Goal: Transaction & Acquisition: Purchase product/service

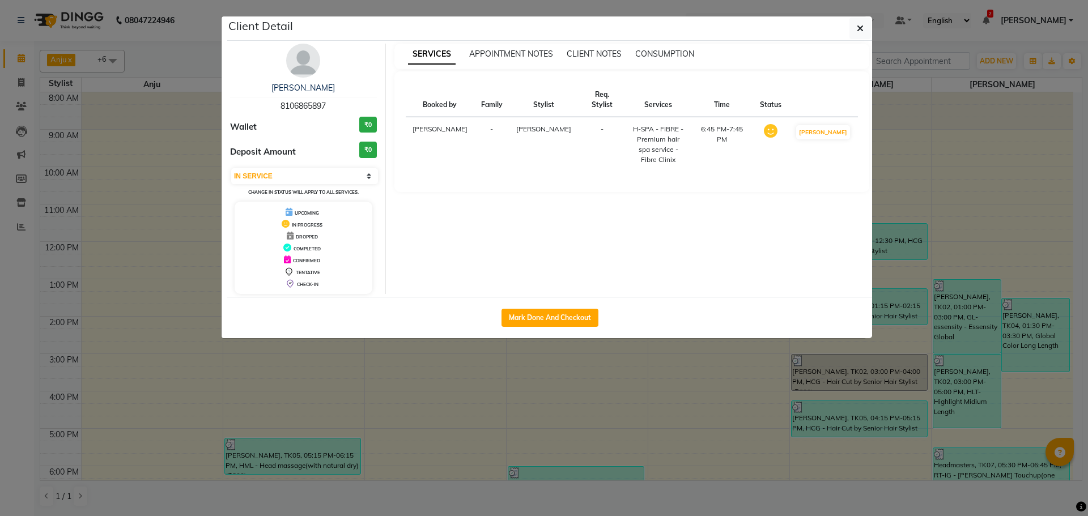
select select "1"
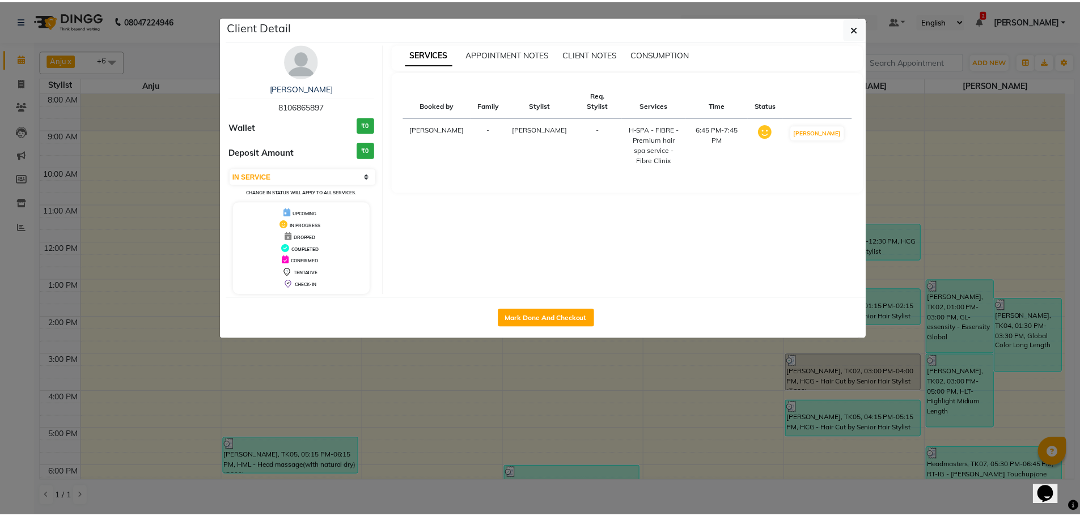
scroll to position [98, 0]
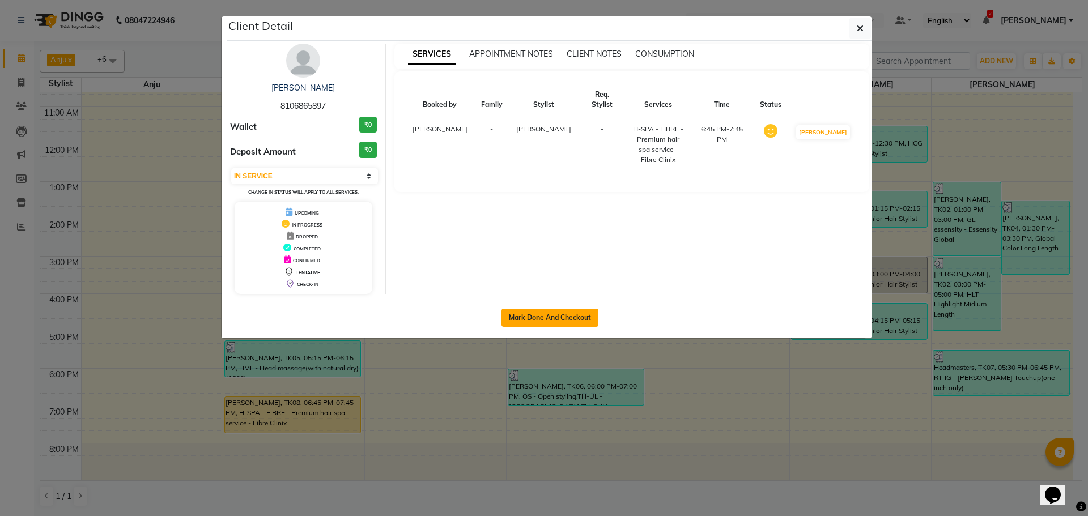
click at [560, 320] on button "Mark Done And Checkout" at bounding box center [550, 318] width 97 height 18
select select "service"
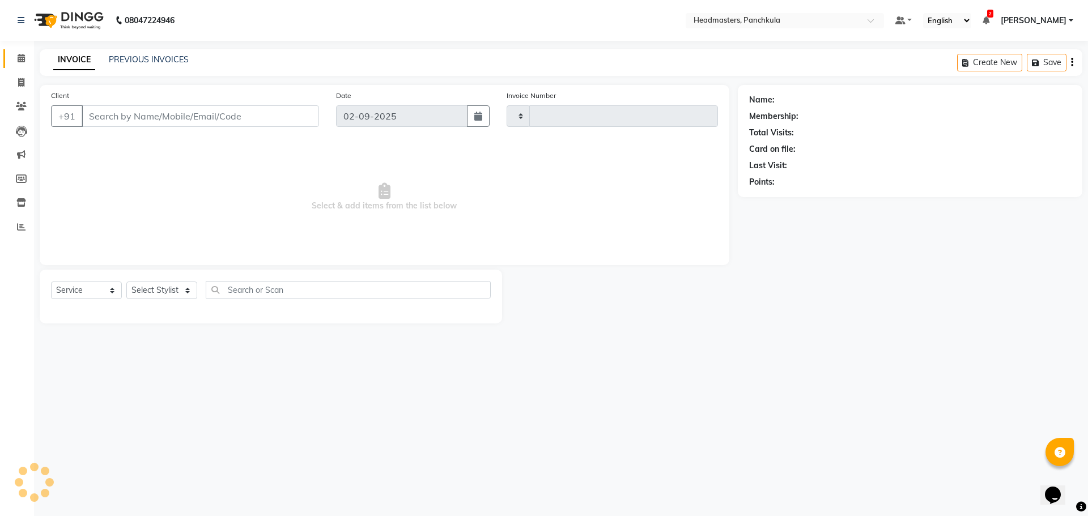
type input "2873"
select select "7376"
type input "8106865897"
select select "64061"
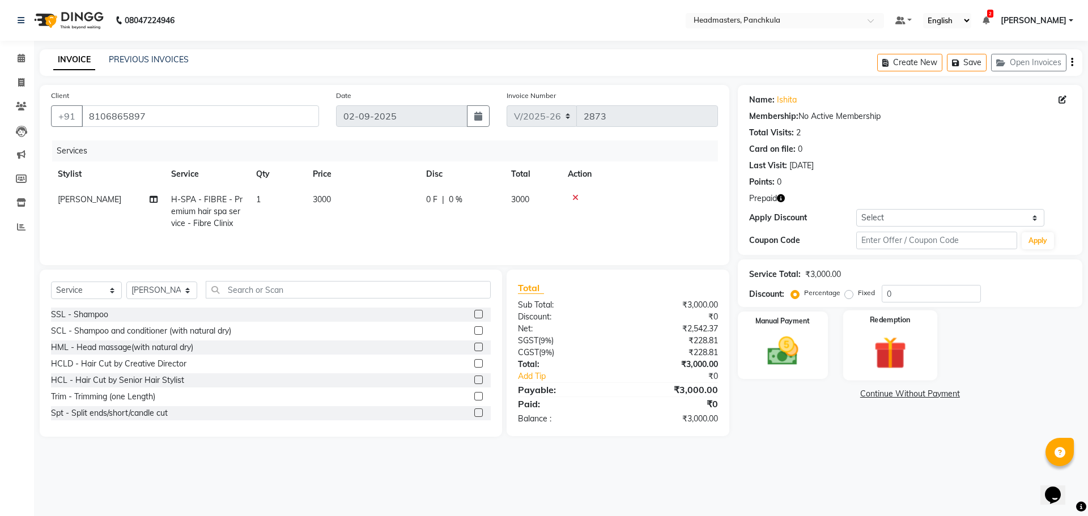
click at [908, 330] on div "Redemption" at bounding box center [891, 346] width 94 height 70
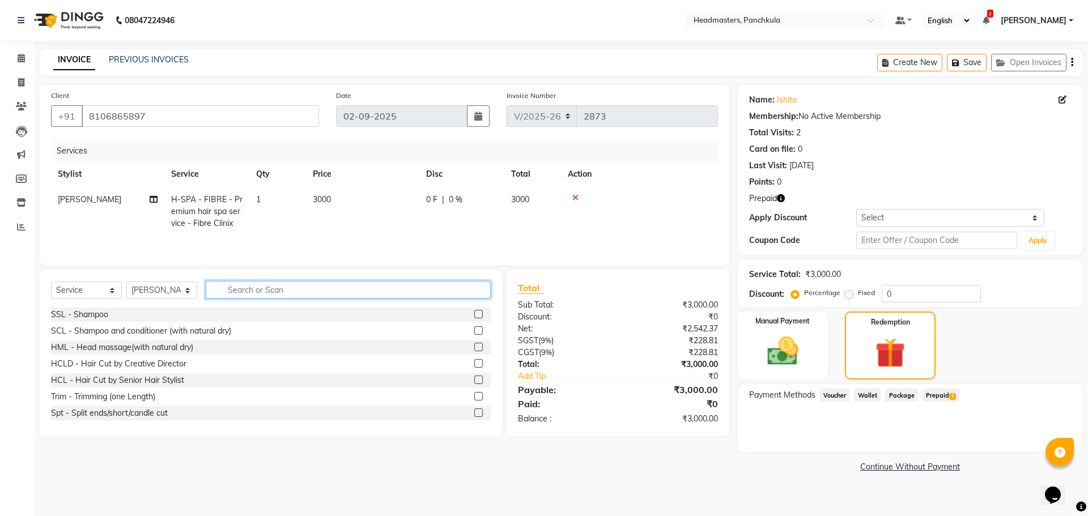
click at [269, 292] on input "text" at bounding box center [348, 290] width 285 height 18
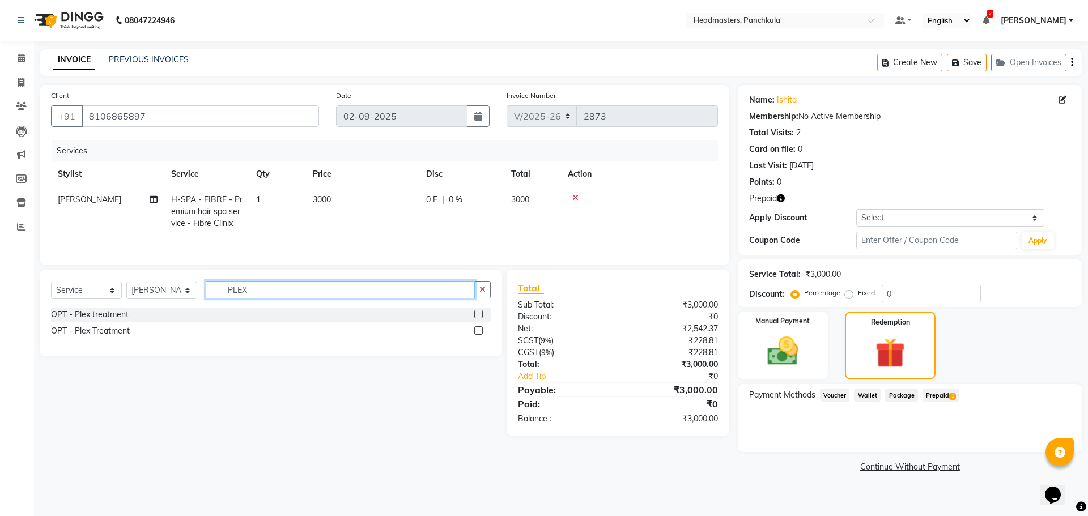
type input "PLEX"
click at [480, 330] on label at bounding box center [478, 331] width 9 height 9
click at [480, 330] on input "checkbox" at bounding box center [477, 331] width 7 height 7
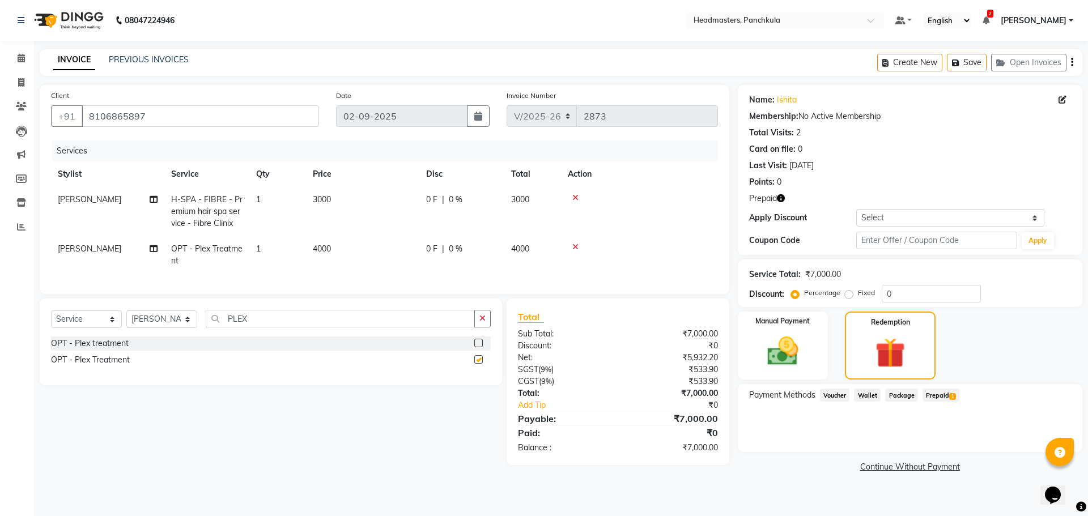
checkbox input "false"
click at [152, 327] on div "Select Service Product Membership Package Voucher Prepaid Gift Card Select Styl…" at bounding box center [271, 323] width 440 height 27
click at [166, 328] on select "Select Stylist [PERSON_NAME] Danish HEAD [PERSON_NAME] [PERSON_NAME] Ritu [PERS…" at bounding box center [161, 320] width 71 height 18
select select "66077"
click at [126, 319] on select "Select Stylist [PERSON_NAME] Danish HEAD [PERSON_NAME] [PERSON_NAME] Ritu [PERS…" at bounding box center [161, 320] width 71 height 18
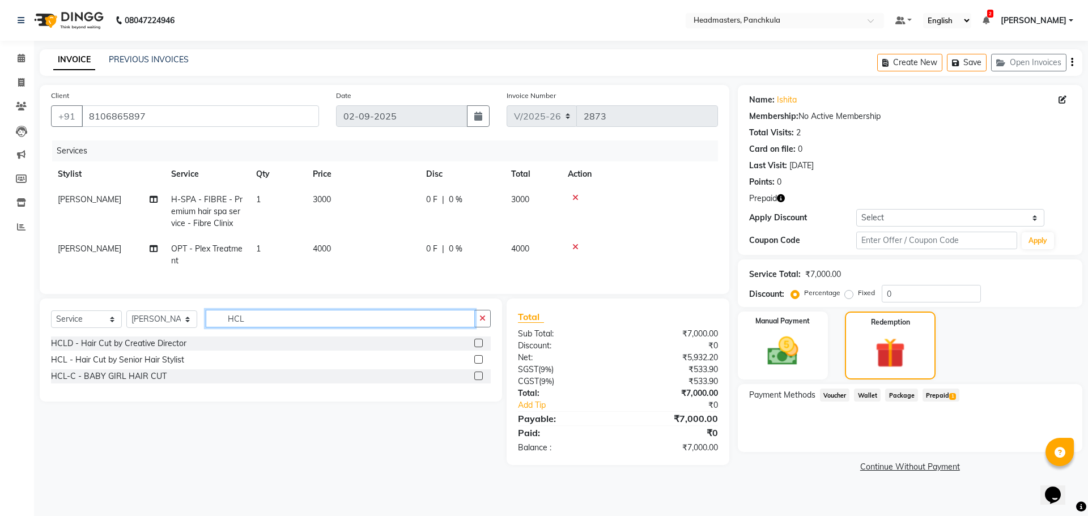
type input "HCL"
click at [480, 364] on label at bounding box center [478, 359] width 9 height 9
click at [480, 364] on input "checkbox" at bounding box center [477, 360] width 7 height 7
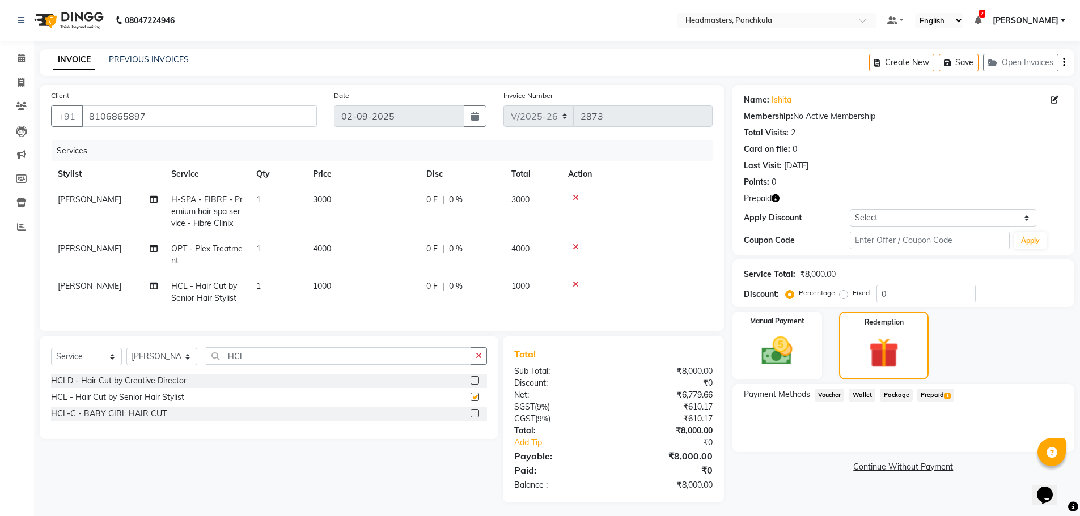
checkbox input "false"
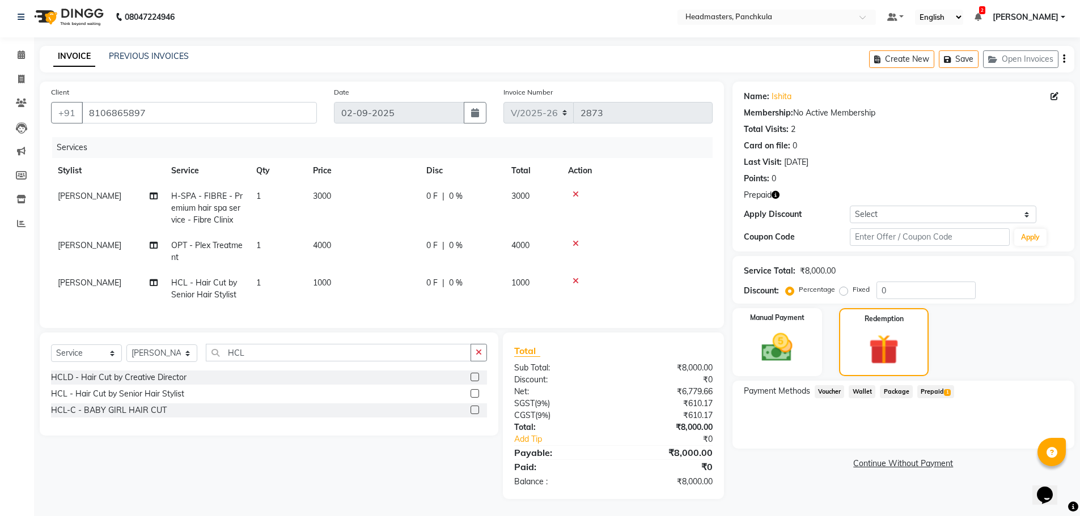
click at [232, 201] on span "H-SPA - FIBRE - Premium hair spa service - Fibre Clinix" at bounding box center [206, 208] width 71 height 34
select select "64061"
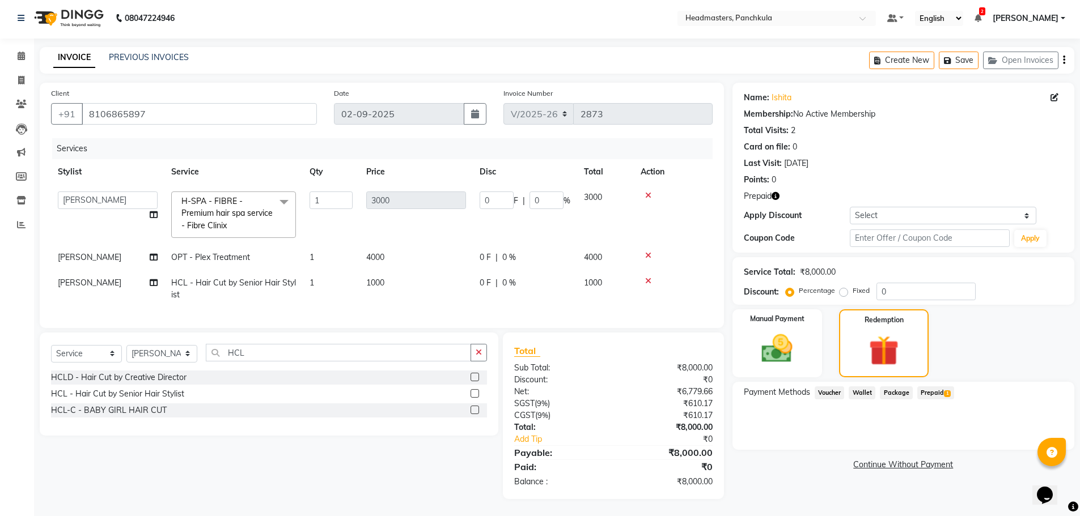
click at [249, 205] on span "H-SPA - FIBRE - Premium hair spa service - Fibre Clinix" at bounding box center [226, 213] width 91 height 35
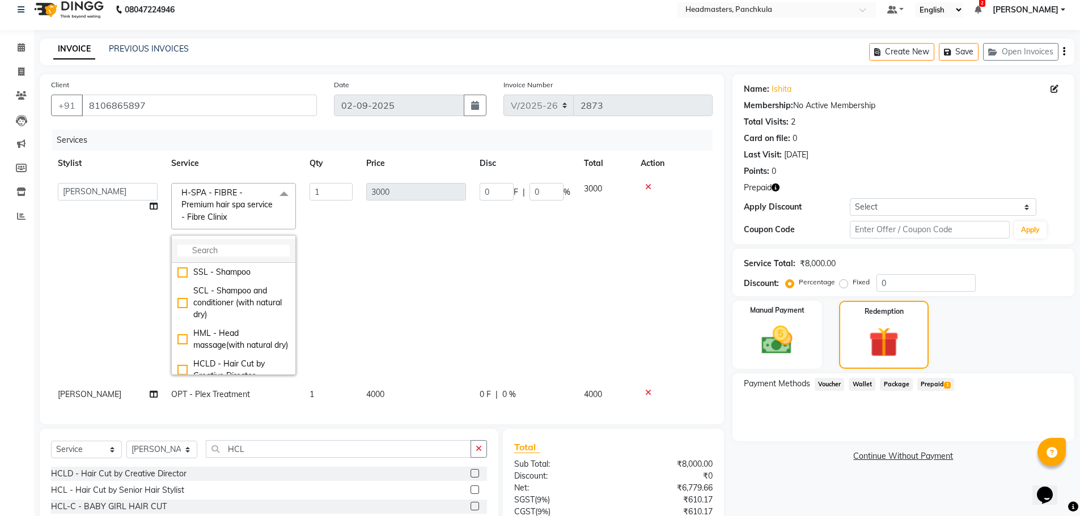
click at [219, 249] on input "multiselect-search" at bounding box center [233, 251] width 112 height 12
click at [480, 248] on td "0 F | 0 %" at bounding box center [525, 279] width 104 height 206
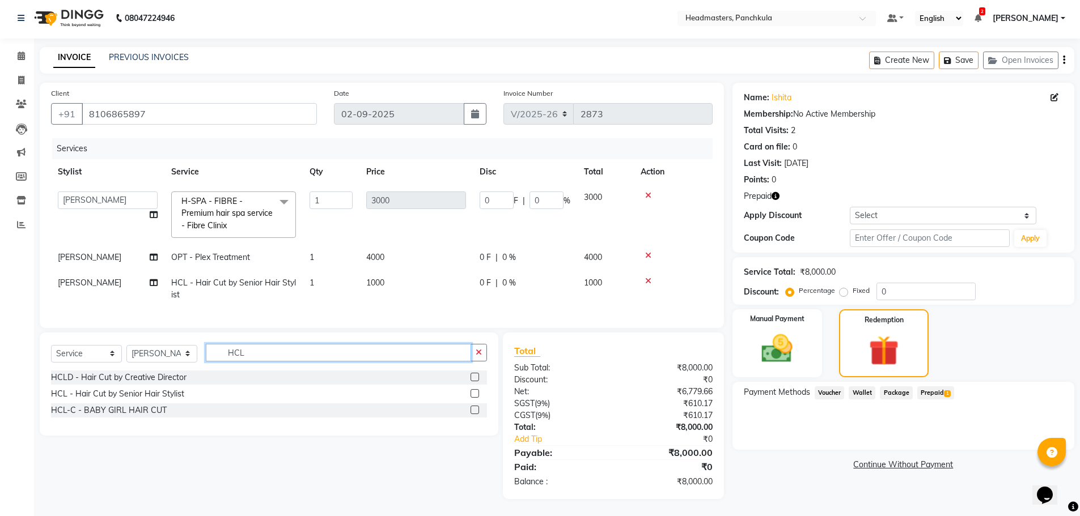
drag, startPoint x: 247, startPoint y: 354, endPoint x: 224, endPoint y: 355, distance: 22.1
click at [224, 355] on input "HCL" at bounding box center [338, 353] width 265 height 18
click at [163, 363] on div "Select Service Product Membership Package Voucher Prepaid Gift Card Select Styl…" at bounding box center [269, 357] width 436 height 27
click at [160, 349] on select "Select Stylist [PERSON_NAME] Danish HEAD [PERSON_NAME] [PERSON_NAME] Ritu [PERS…" at bounding box center [161, 354] width 71 height 18
select select "64061"
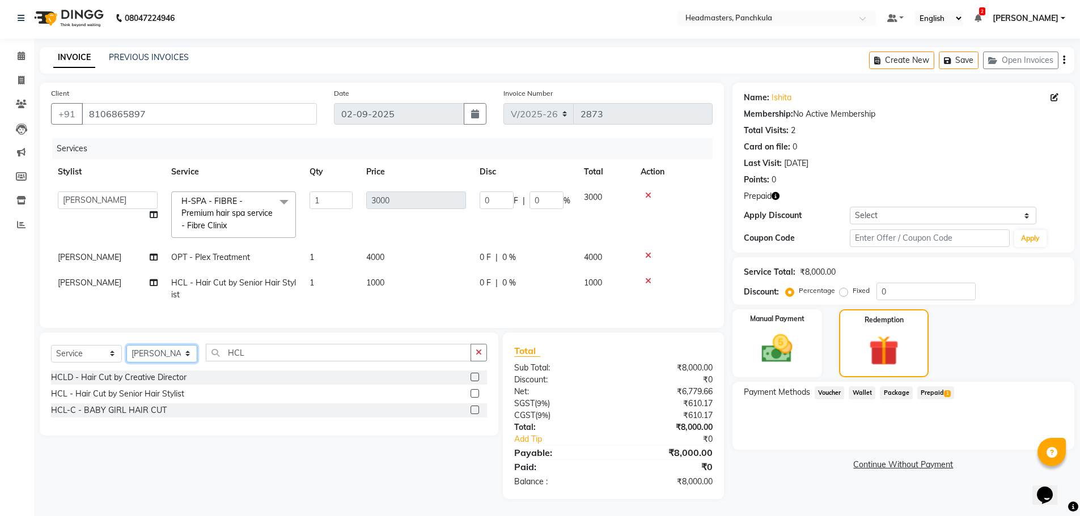
click at [126, 345] on select "Select Stylist [PERSON_NAME] Danish HEAD [PERSON_NAME] [PERSON_NAME] Ritu [PERS…" at bounding box center [161, 354] width 71 height 18
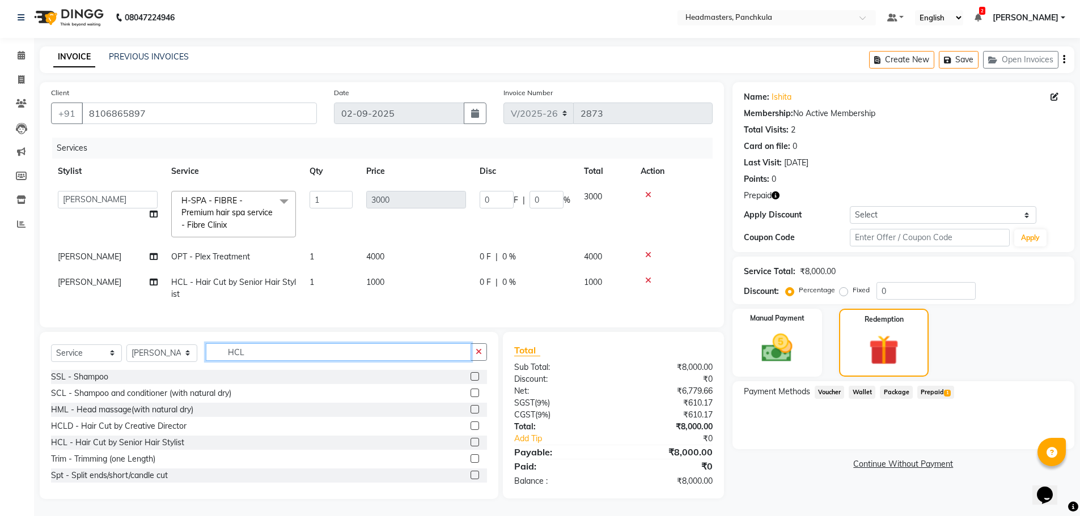
drag, startPoint x: 253, startPoint y: 352, endPoint x: 215, endPoint y: 355, distance: 38.1
click at [215, 355] on input "HCL" at bounding box center [338, 353] width 265 height 18
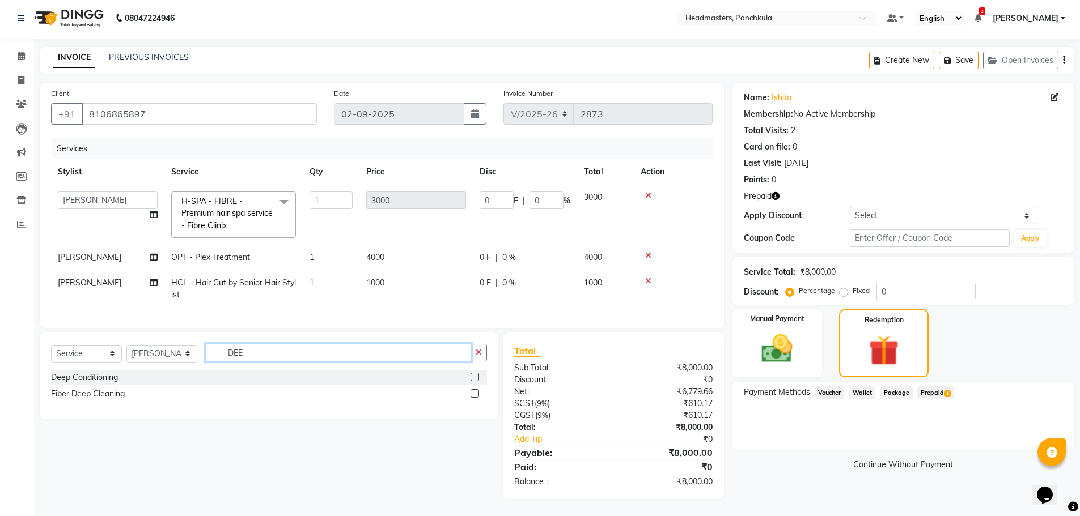
type input "DEE"
click at [474, 375] on label at bounding box center [475, 377] width 9 height 9
click at [474, 375] on input "checkbox" at bounding box center [474, 377] width 7 height 7
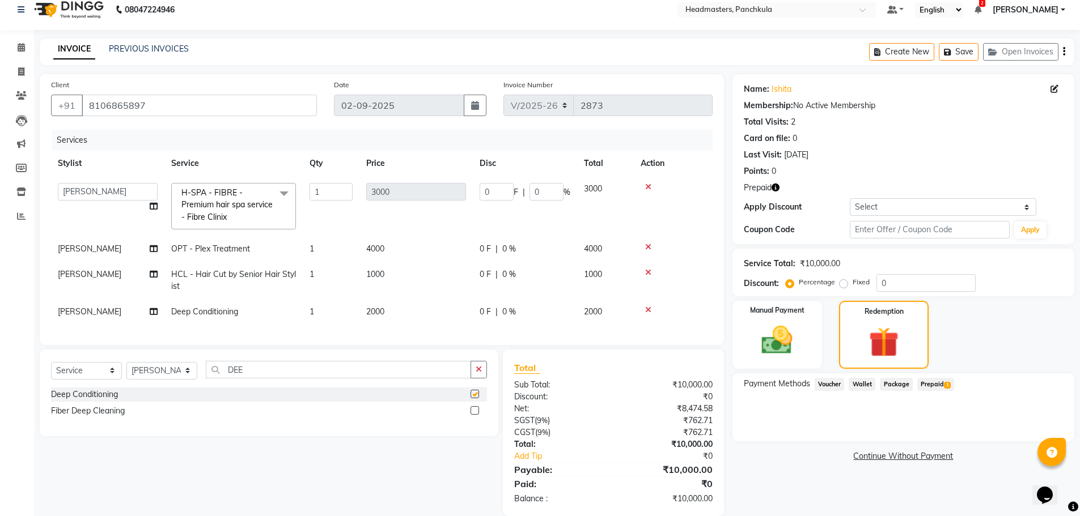
checkbox input "false"
click at [489, 309] on span "0 F" at bounding box center [485, 312] width 11 height 12
select select "64061"
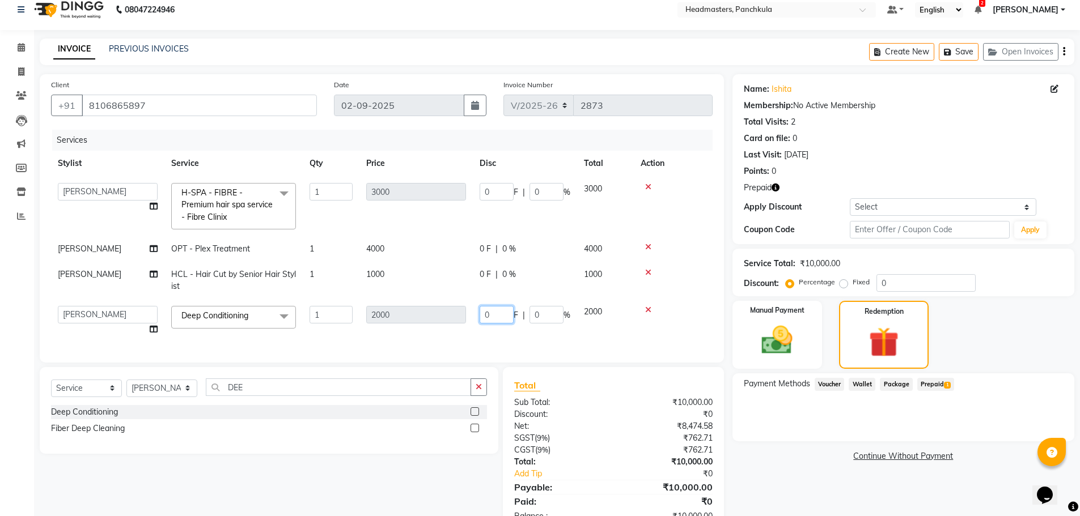
click at [460, 312] on tr "Amjad Anju Danish HEAD [PERSON_NAME] [PERSON_NAME] Ritu [PERSON_NAME] [PERSON_N…" at bounding box center [382, 320] width 662 height 43
type input "1000"
click at [603, 337] on div "Services Stylist Service Qty Price Disc Total Action Amjad Anju Danish HEAD [PE…" at bounding box center [382, 241] width 662 height 222
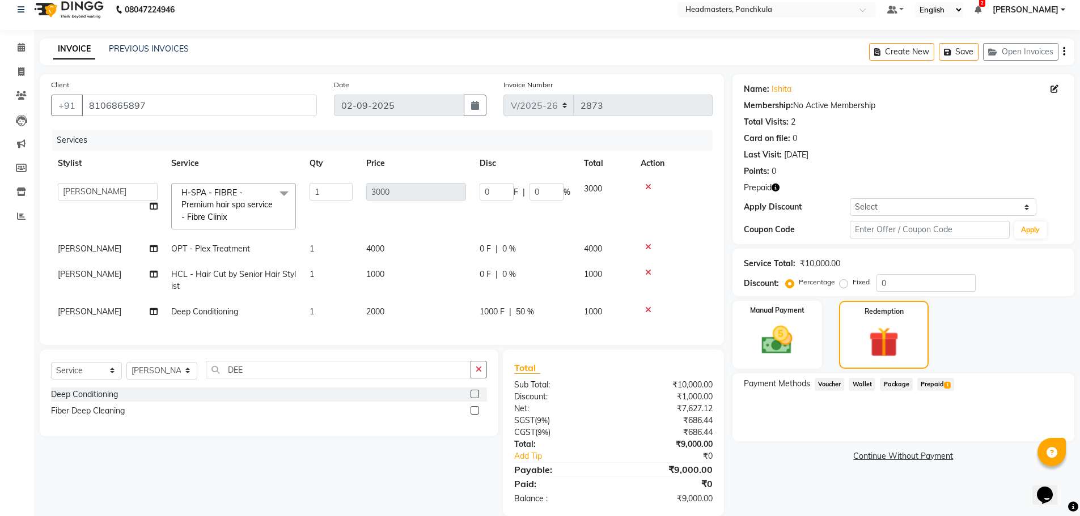
click at [934, 384] on span "Prepaid 1" at bounding box center [935, 384] width 37 height 13
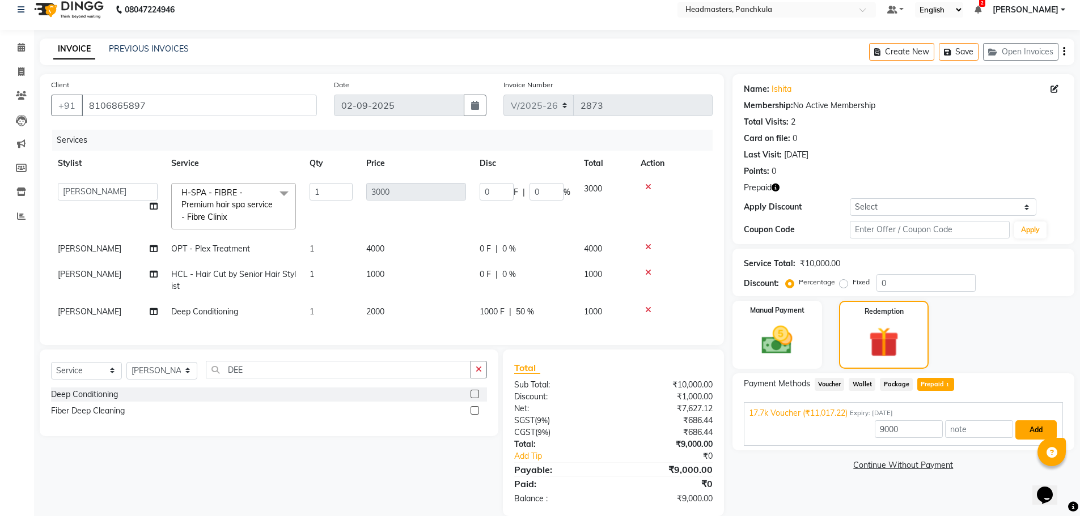
click at [1018, 433] on button "Add" at bounding box center [1035, 430] width 41 height 19
click at [1018, 433] on div "Payment Methods Voucher Wallet Package Prepaid 1 17.7k Voucher (₹11,017.22) Exp…" at bounding box center [903, 412] width 342 height 77
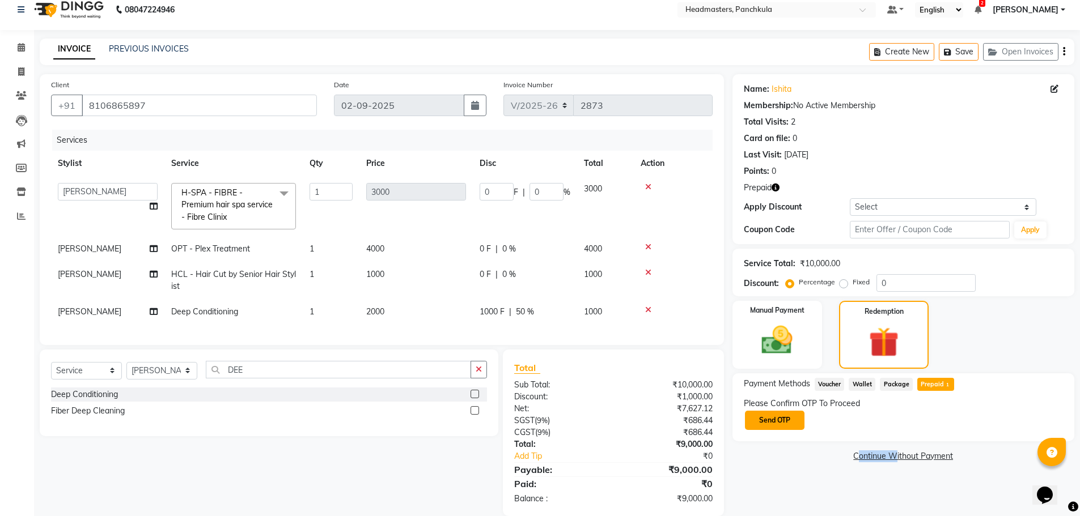
click at [759, 425] on button "Send OTP" at bounding box center [775, 420] width 60 height 19
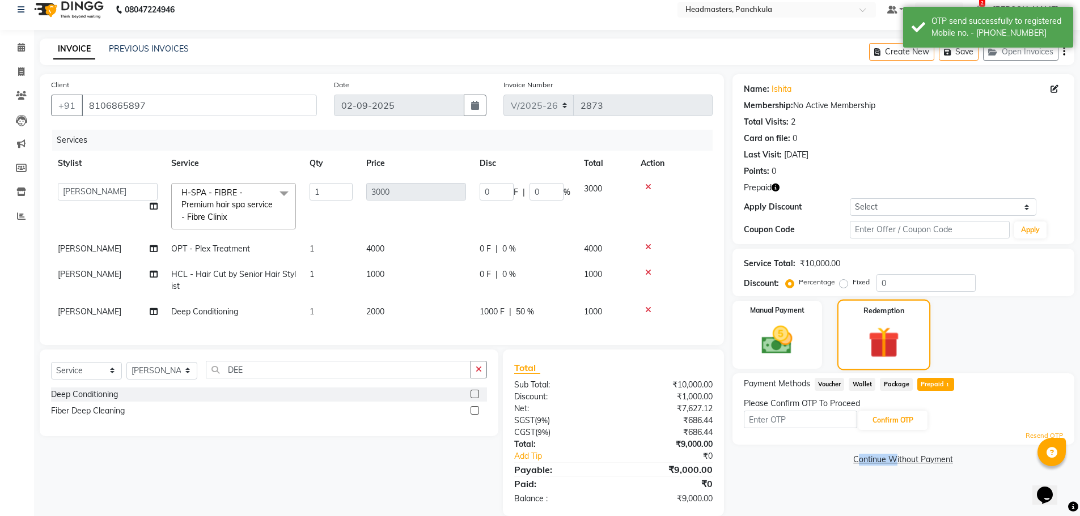
click at [882, 348] on img at bounding box center [884, 342] width 50 height 39
click at [779, 418] on input "text" at bounding box center [800, 420] width 113 height 18
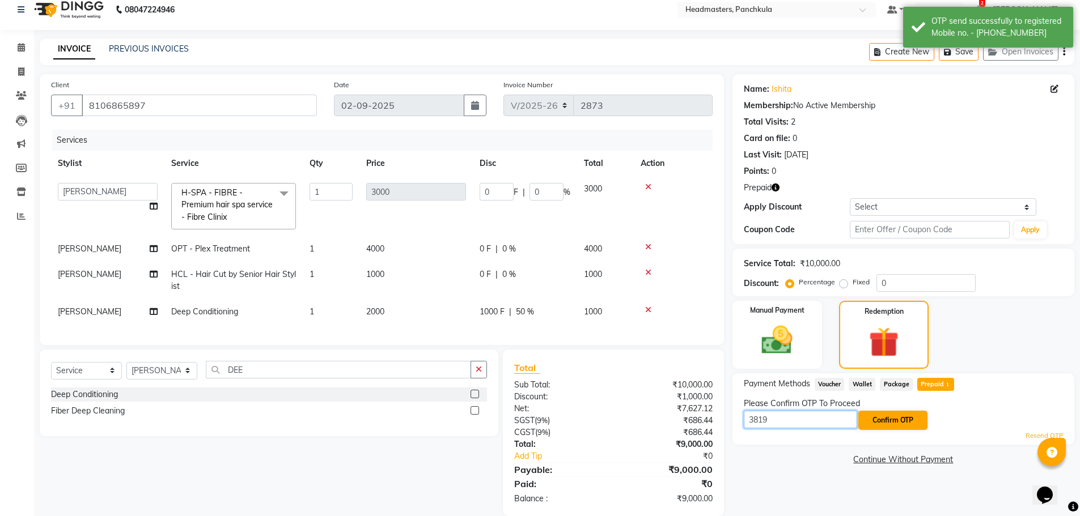
type input "3819"
click at [908, 419] on button "Confirm OTP" at bounding box center [892, 420] width 69 height 19
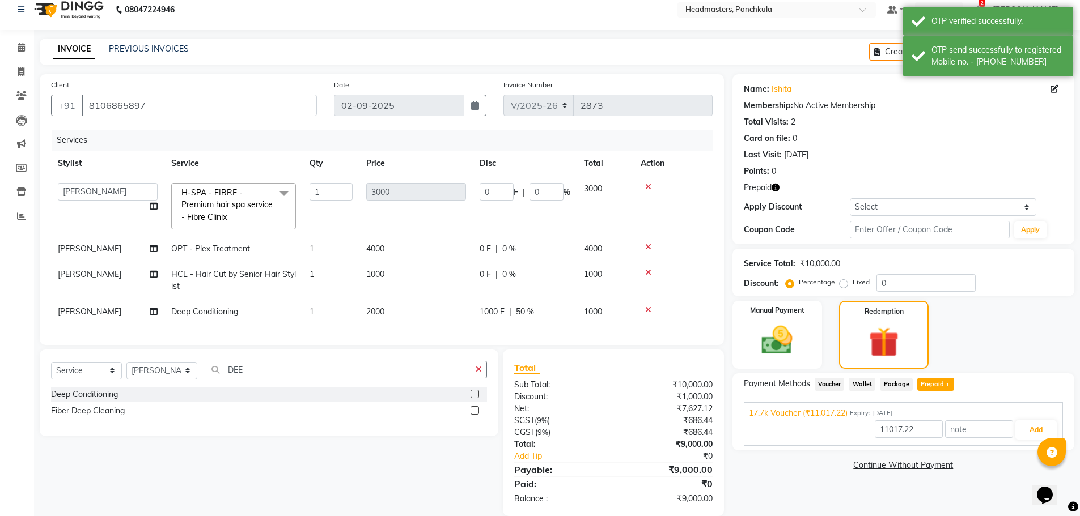
scroll to position [36, 0]
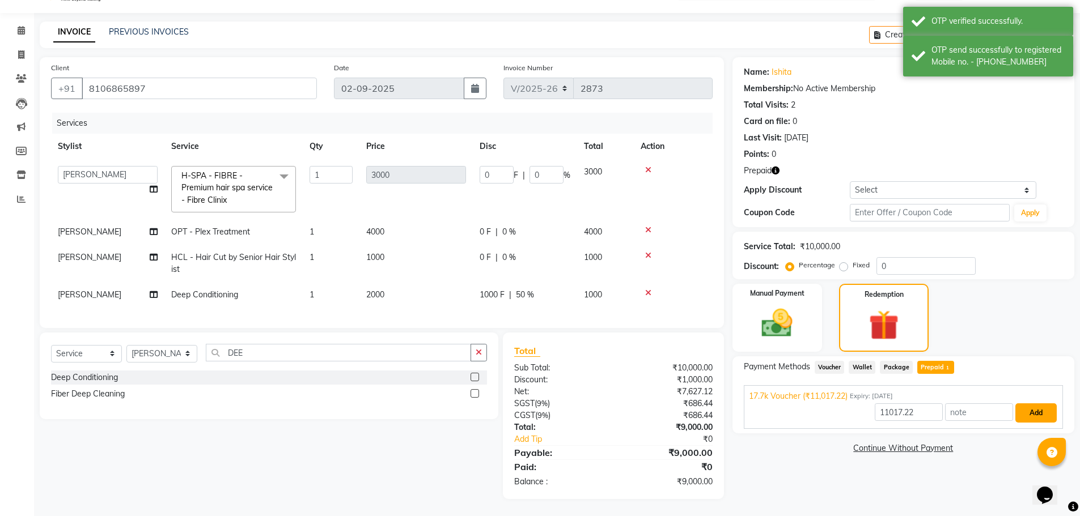
click at [1032, 408] on button "Add" at bounding box center [1035, 413] width 41 height 19
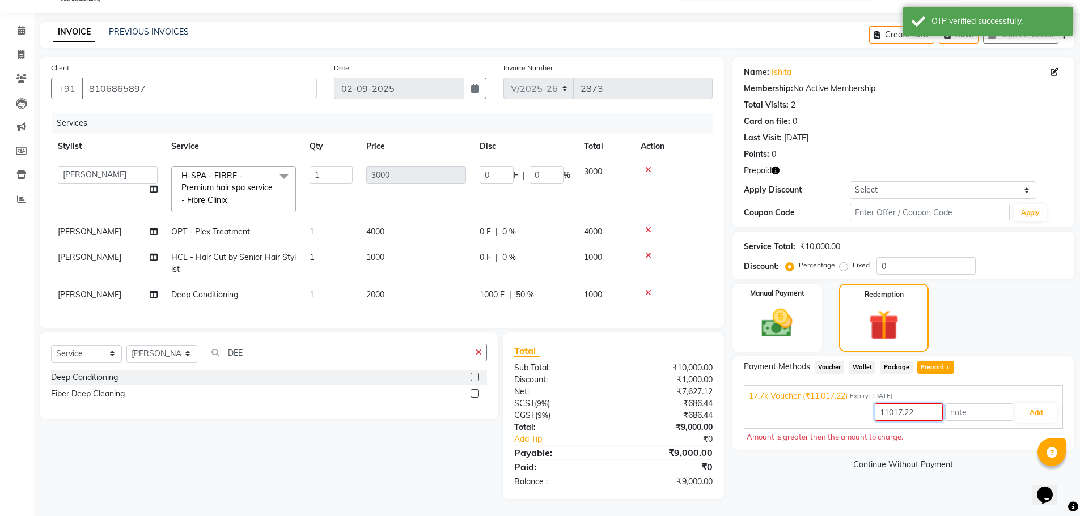
drag, startPoint x: 922, startPoint y: 404, endPoint x: 849, endPoint y: 400, distance: 73.2
click at [849, 402] on div "11017.22 Add" at bounding box center [903, 413] width 309 height 22
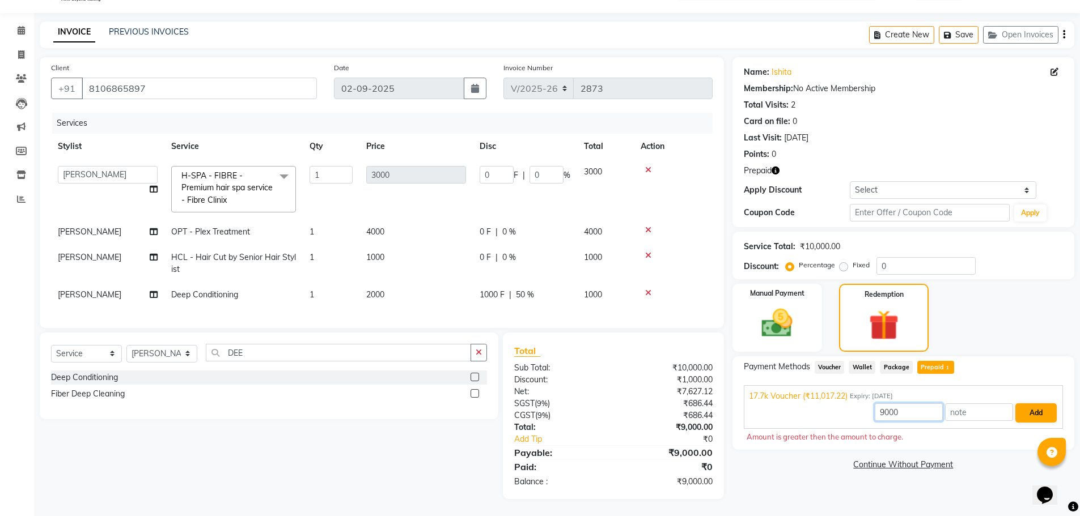
type input "9000"
click at [1041, 406] on button "Add" at bounding box center [1035, 413] width 41 height 19
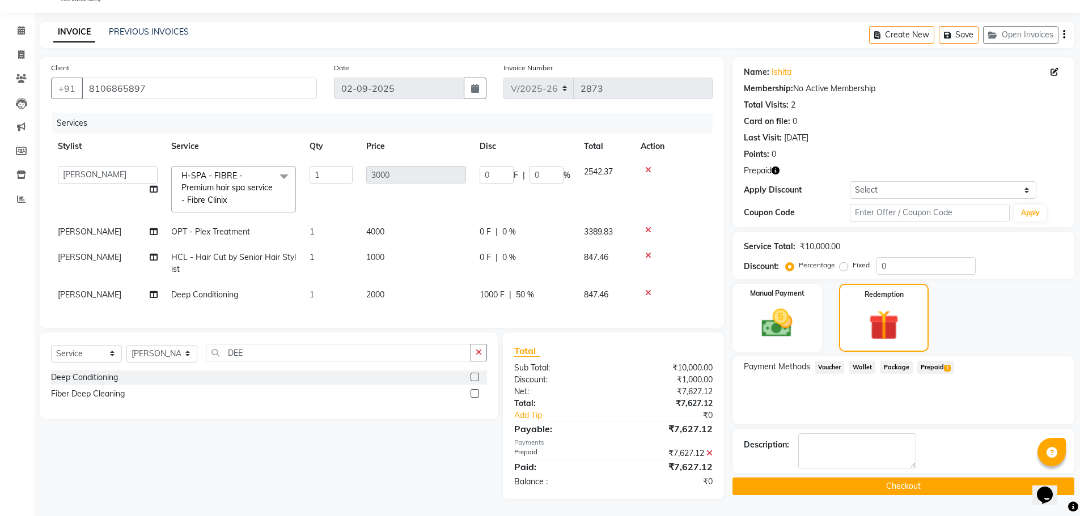
click at [908, 478] on button "Checkout" at bounding box center [903, 487] width 342 height 18
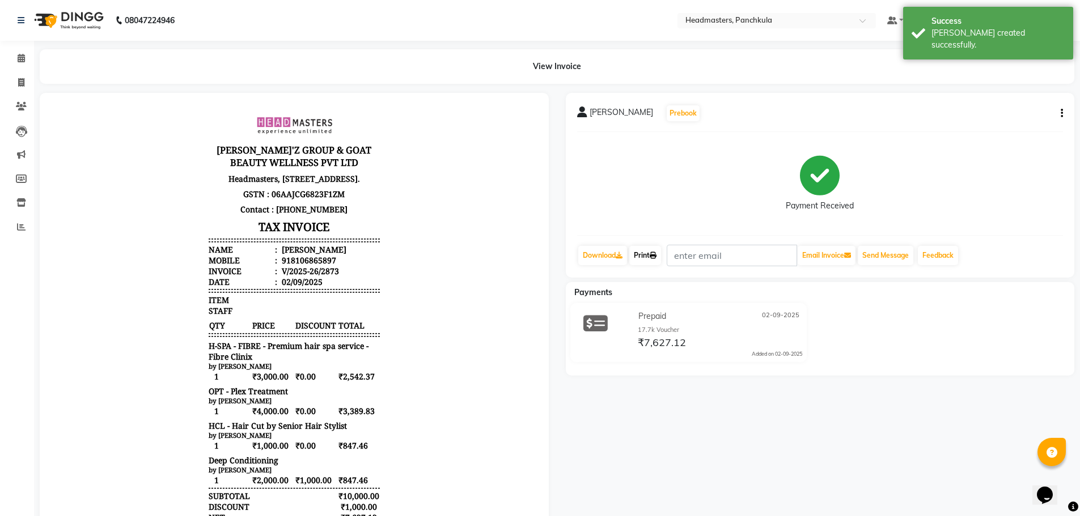
click at [655, 259] on icon at bounding box center [653, 255] width 7 height 7
